Goal: Check status

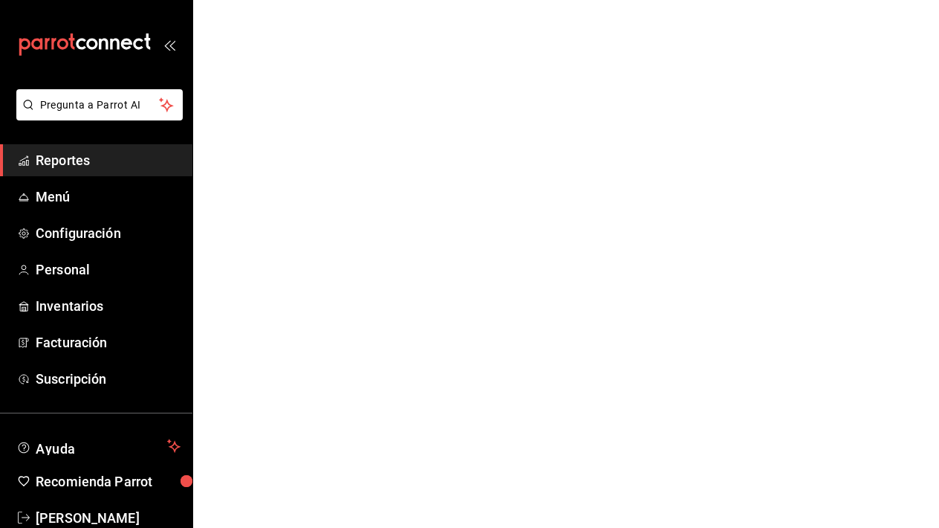
click at [320, 0] on html "Pregunta a Parrot AI Reportes Menú Configuración Personal Inventarios Facturaci…" at bounding box center [469, 0] width 939 height 0
click at [321, 0] on html "Pregunta a Parrot AI Reportes Menú Configuración Personal Inventarios Facturaci…" at bounding box center [469, 0] width 939 height 0
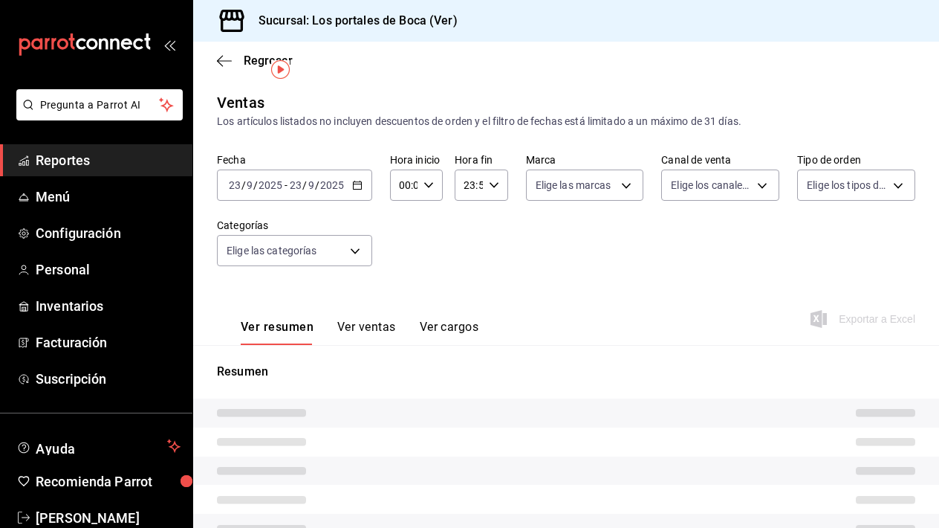
scroll to position [33, 0]
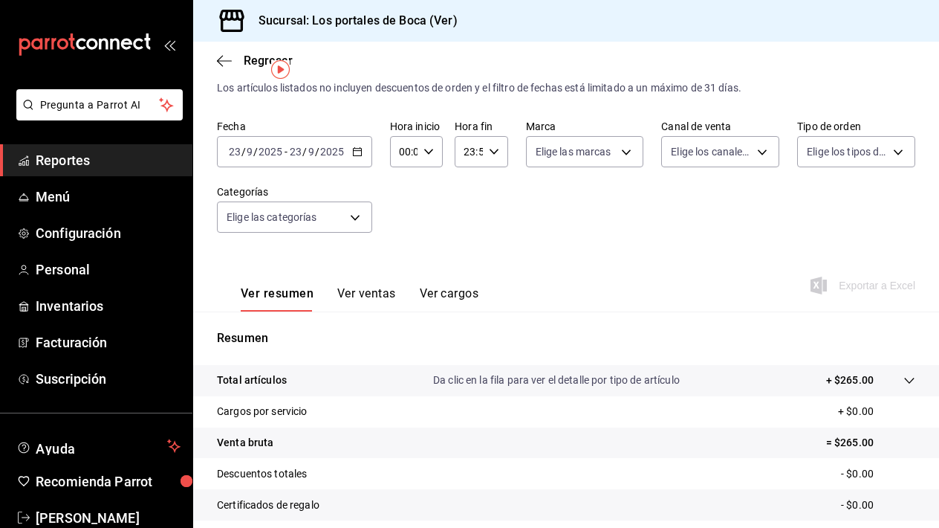
click at [366, 296] on button "Ver ventas" at bounding box center [366, 298] width 59 height 25
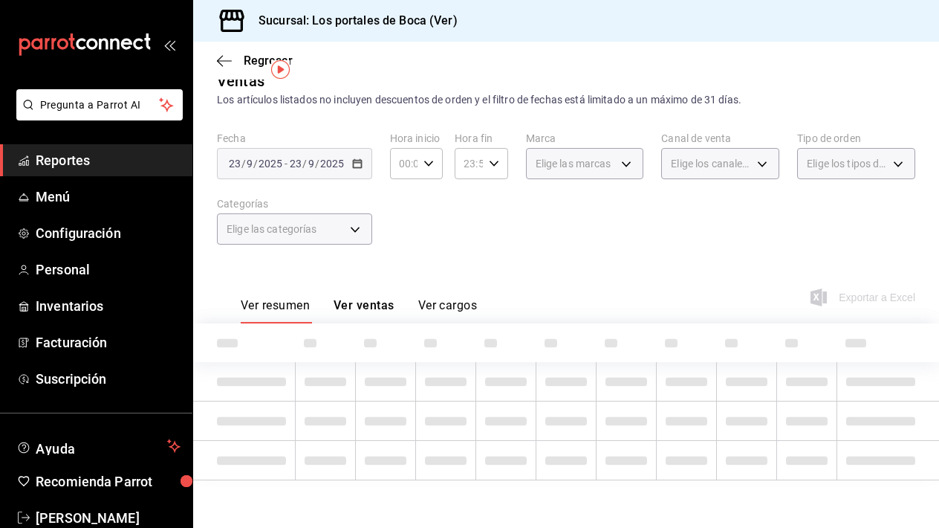
click at [366, 296] on div "Ver resumen Ver ventas Ver cargos" at bounding box center [347, 301] width 260 height 43
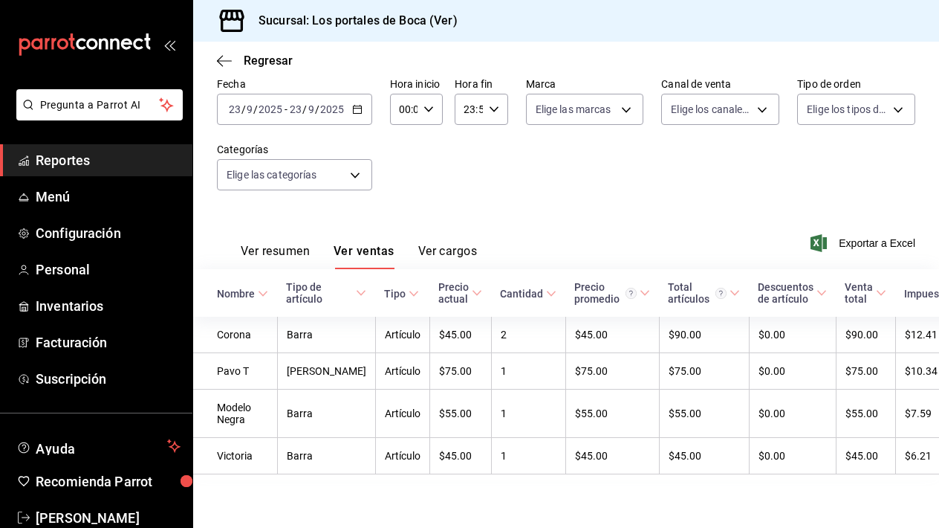
scroll to position [100, 0]
click at [280, 244] on button "Ver resumen" at bounding box center [275, 256] width 69 height 25
